Goal: Transaction & Acquisition: Purchase product/service

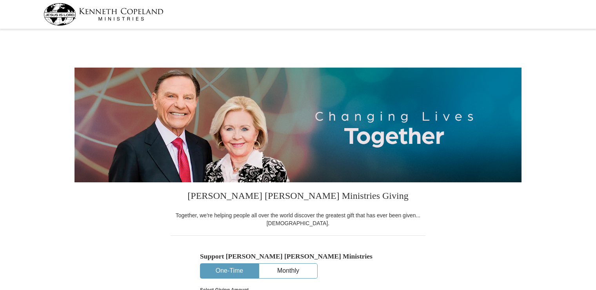
select select "PA"
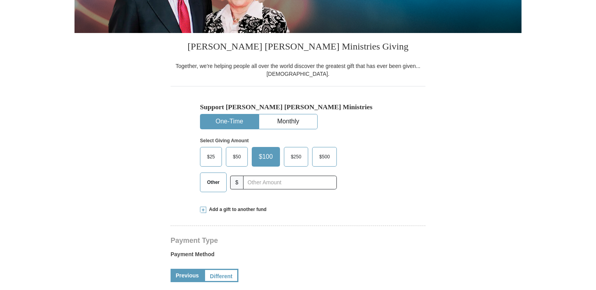
scroll to position [157, 0]
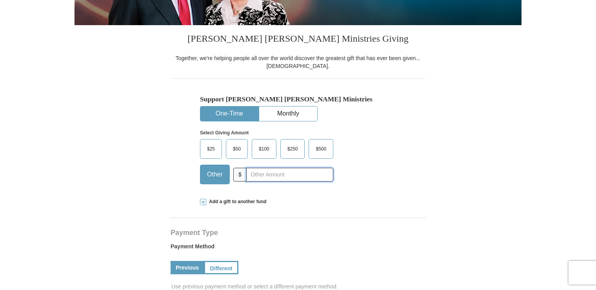
click at [262, 173] on input "text" at bounding box center [289, 175] width 87 height 14
type input "40."
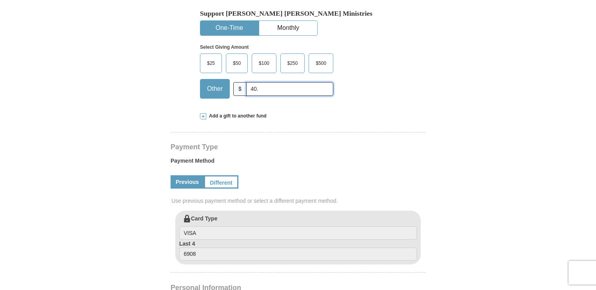
scroll to position [275, 0]
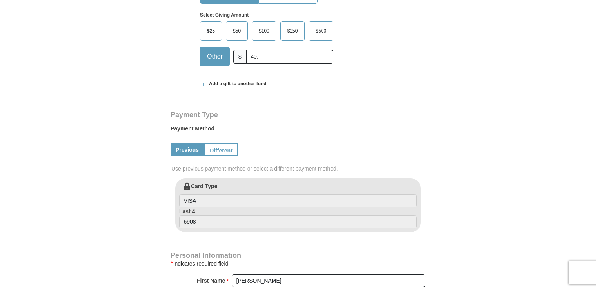
click at [369, 109] on div "[PERSON_NAME] [PERSON_NAME] Ministries Giving Together, we're helping people al…" at bounding box center [298, 254] width 255 height 694
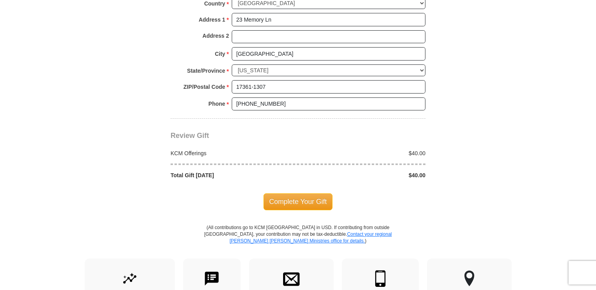
scroll to position [667, 0]
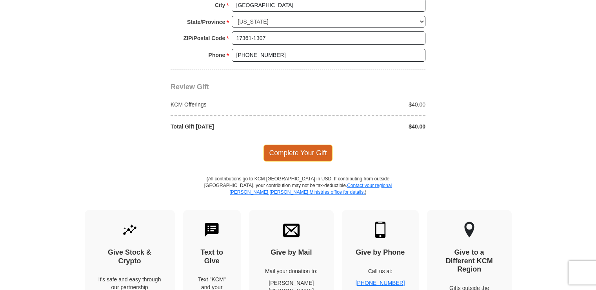
click at [297, 147] on span "Complete Your Gift" at bounding box center [298, 152] width 69 height 16
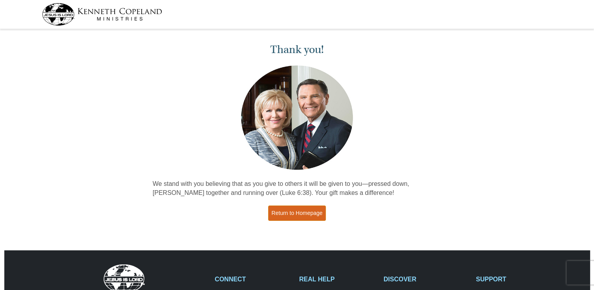
click at [274, 211] on link "Return to Homepage" at bounding box center [297, 212] width 58 height 15
